Goal: Task Accomplishment & Management: Manage account settings

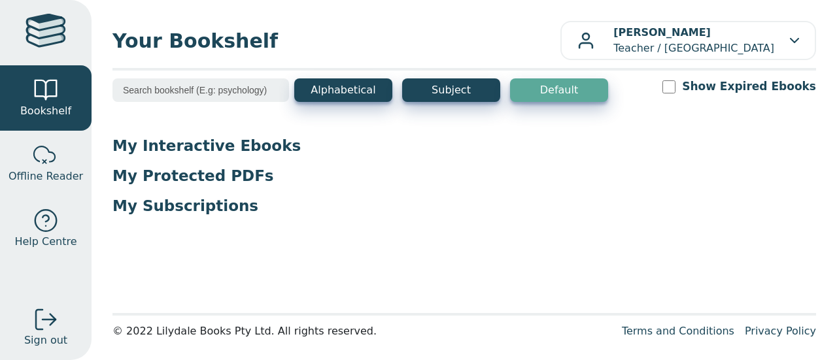
click at [676, 88] on input "Show Expired Ebooks" at bounding box center [669, 86] width 13 height 13
checkbox input "true"
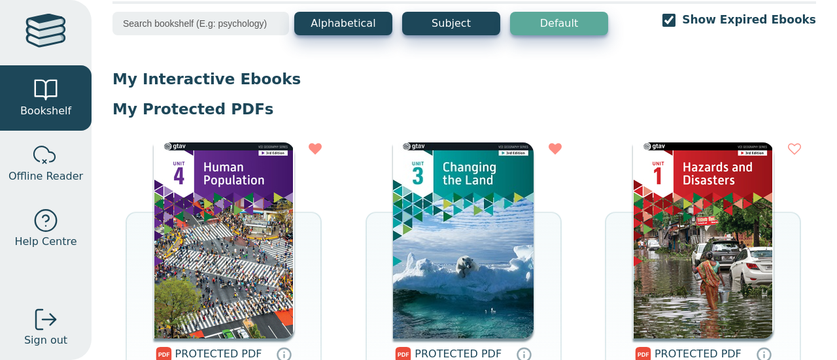
scroll to position [131, 0]
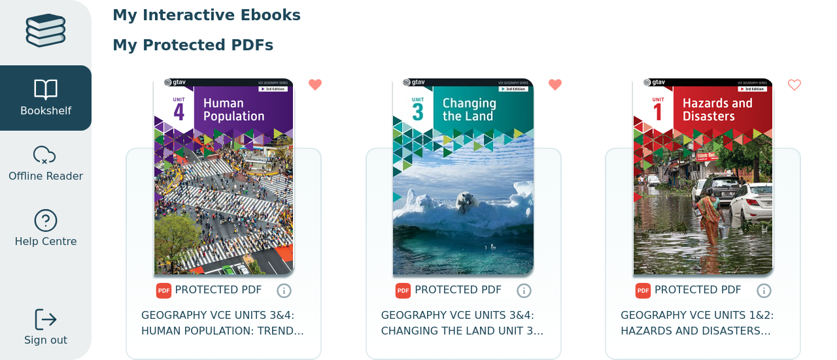
click at [225, 201] on img at bounding box center [224, 176] width 141 height 196
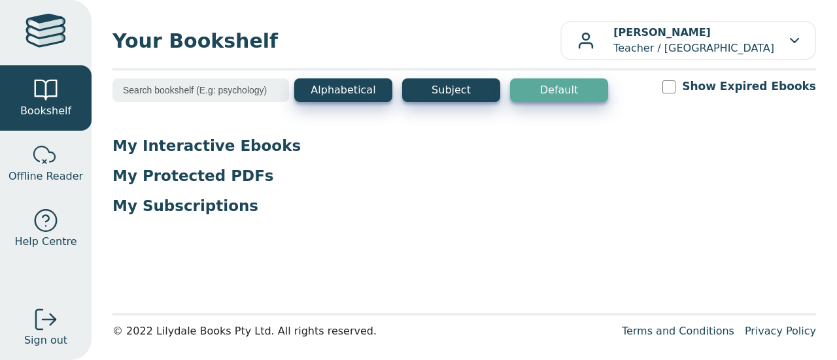
click at [694, 92] on div "Show Expired Ebooks" at bounding box center [740, 86] width 154 height 16
click at [676, 88] on input "Show Expired Ebooks" at bounding box center [669, 86] width 13 height 13
checkbox input "true"
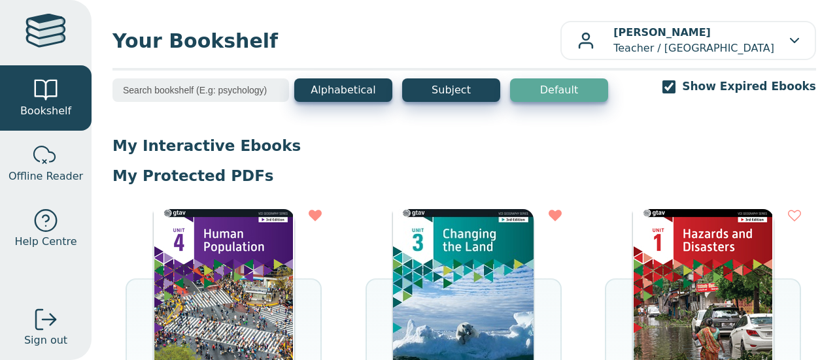
click at [269, 259] on img at bounding box center [224, 307] width 141 height 196
